Goal: Task Accomplishment & Management: Manage account settings

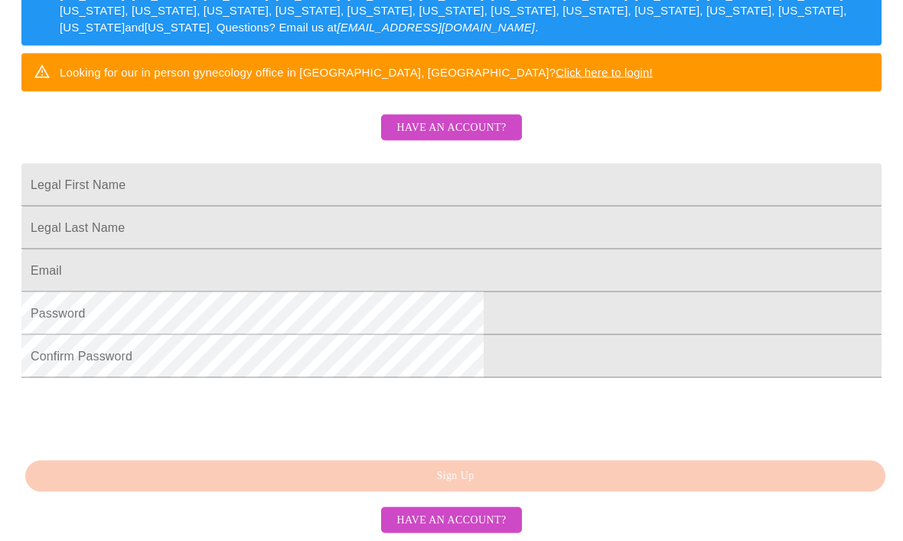
click at [459, 119] on span "Have an account?" at bounding box center [450, 128] width 109 height 19
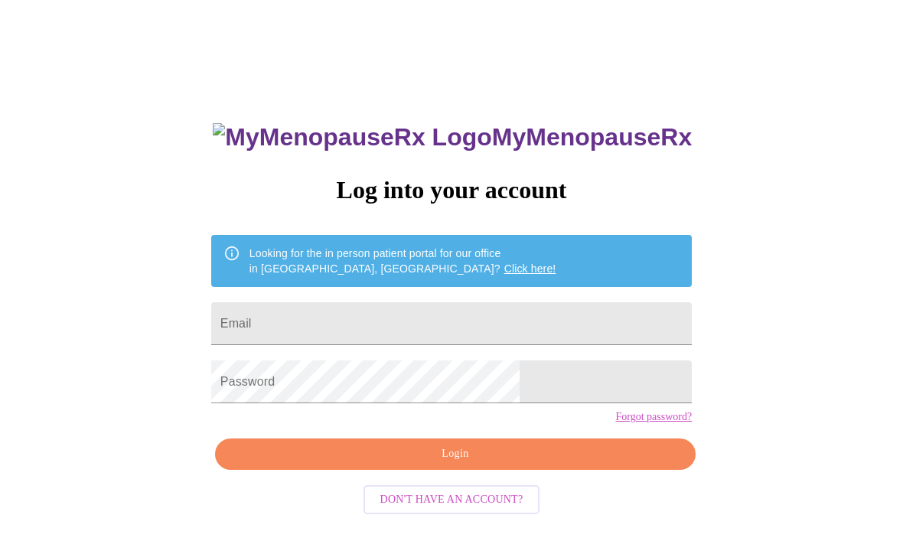
click at [465, 310] on input "Email" at bounding box center [451, 323] width 480 height 43
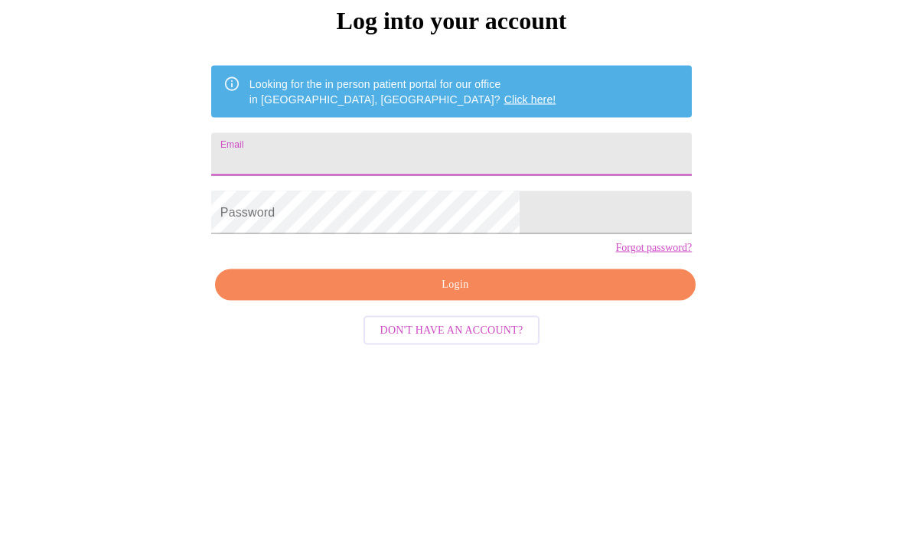
type input "jasonamberwing@yahoo.com"
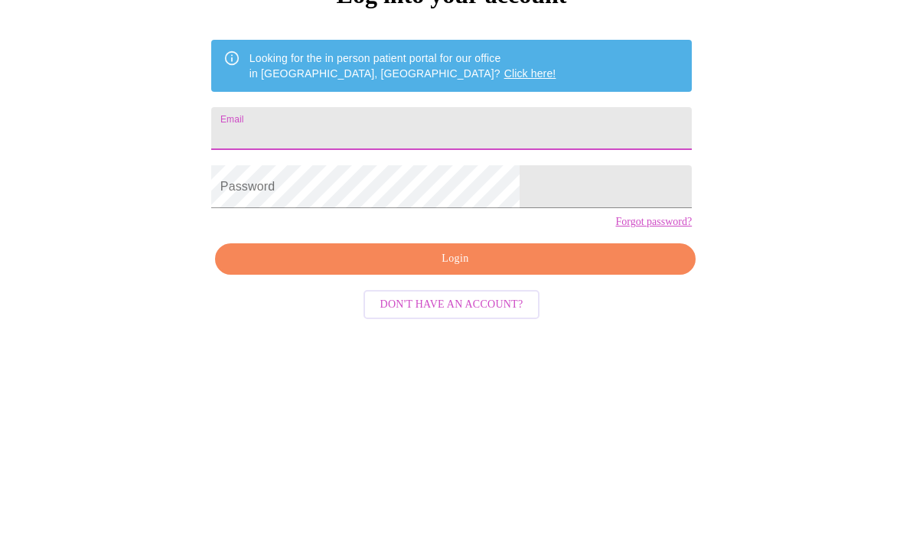
type input "[EMAIL_ADDRESS][DOMAIN_NAME]"
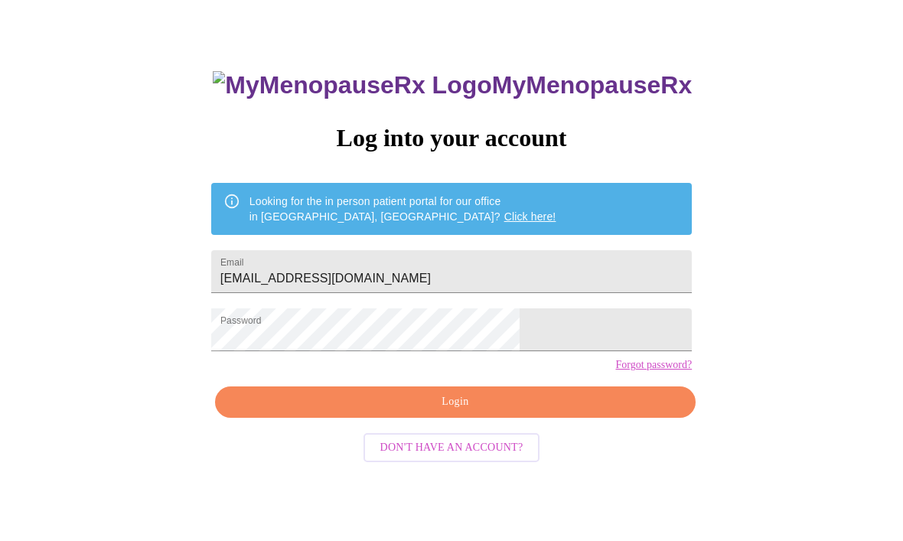
click at [448, 412] on span "Login" at bounding box center [455, 402] width 445 height 19
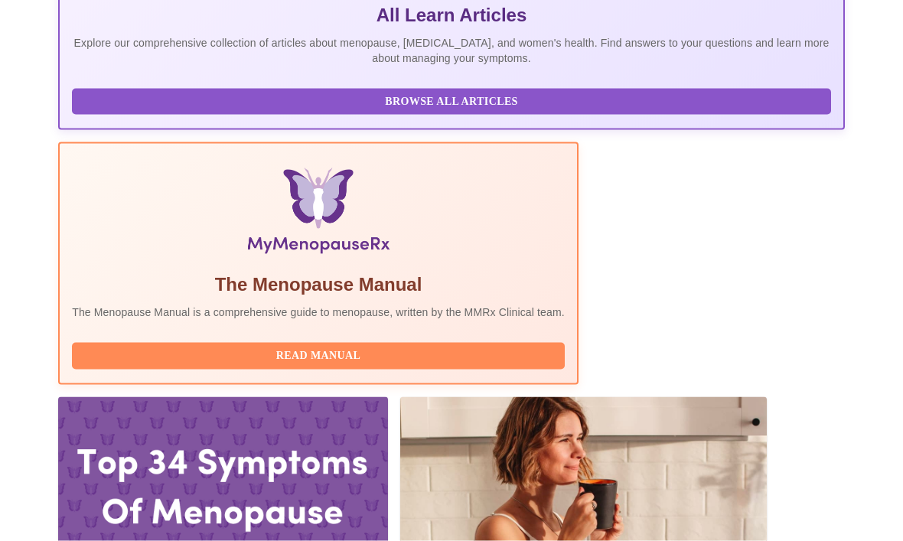
scroll to position [338, 0]
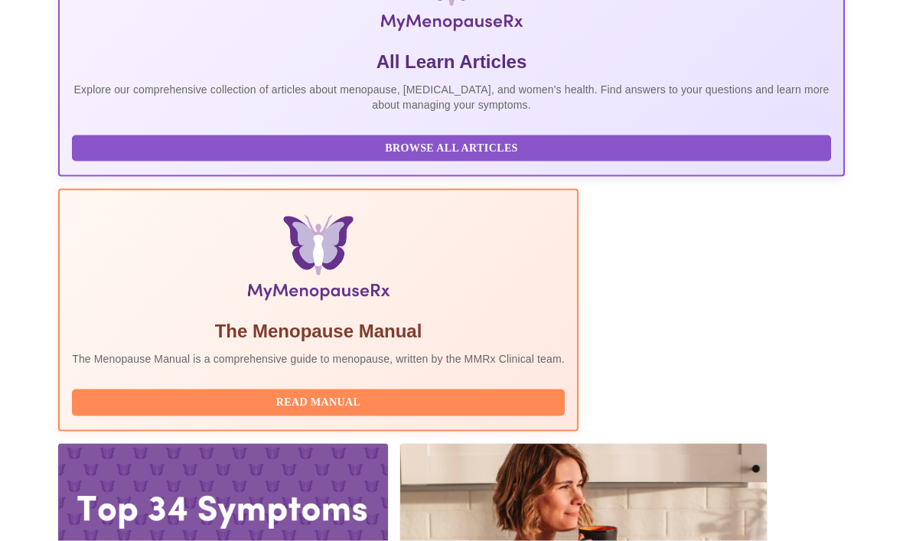
click at [127, 151] on span "Browse All Articles" at bounding box center [451, 148] width 728 height 19
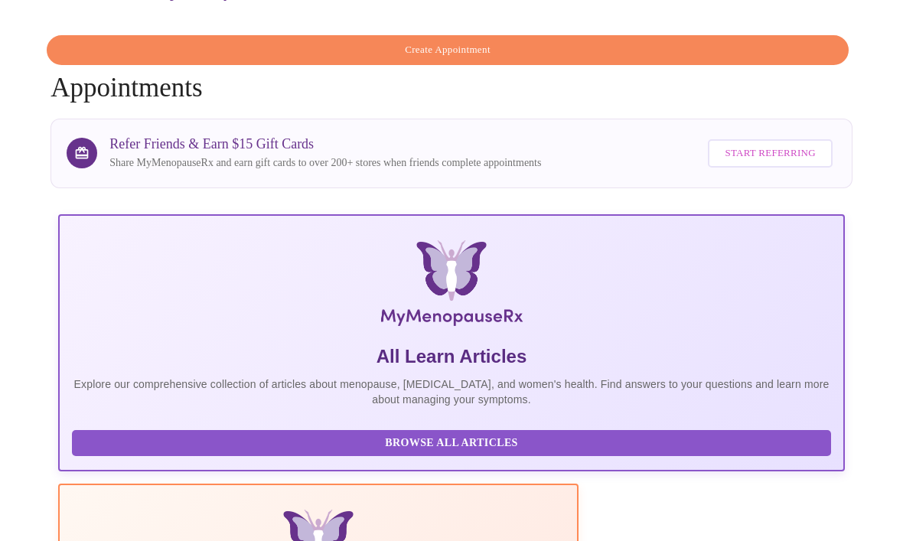
scroll to position [0, 0]
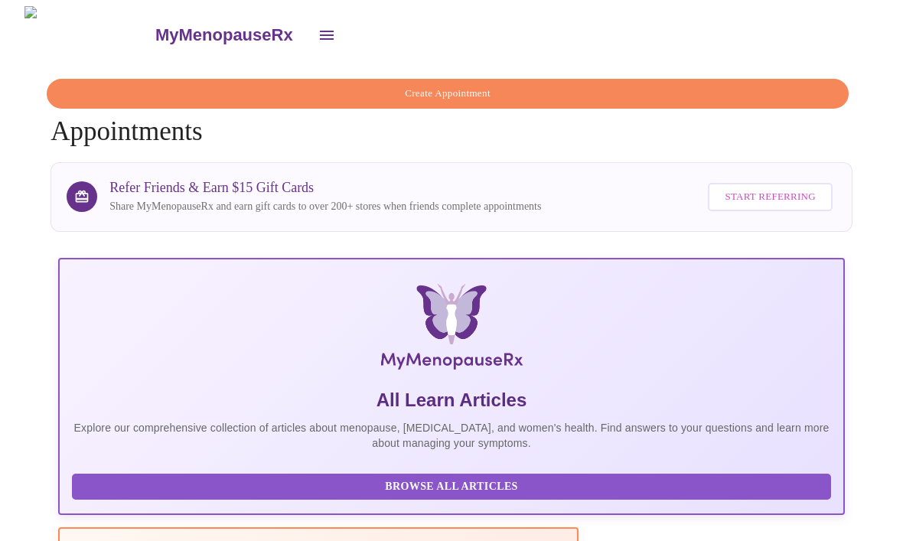
click at [317, 30] on icon "open drawer" at bounding box center [326, 35] width 18 height 18
